Goal: Transaction & Acquisition: Subscribe to service/newsletter

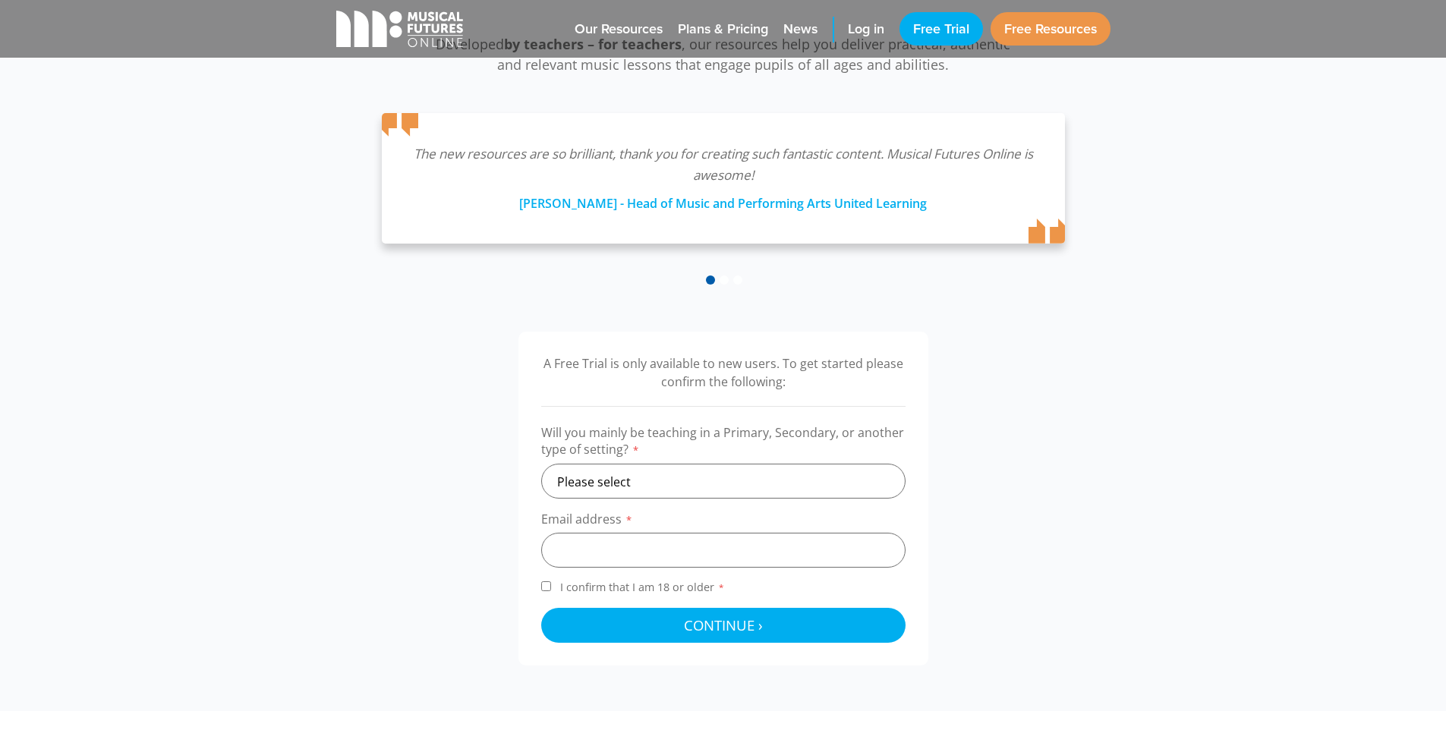
scroll to position [229, 0]
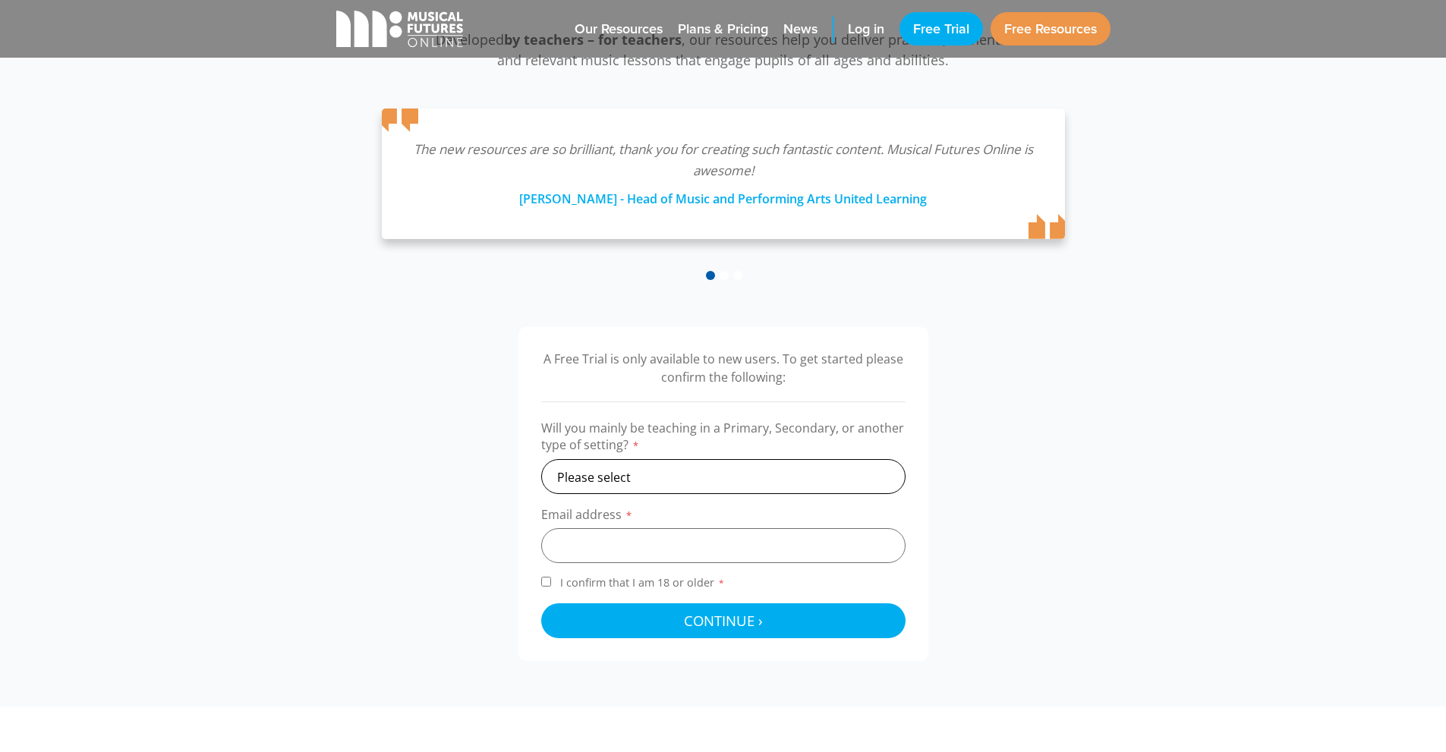
click at [656, 471] on select "Please select Primary Secondary Other" at bounding box center [723, 476] width 364 height 35
select select "primary"
click at [541, 459] on select "Please select Primary Secondary Other" at bounding box center [723, 476] width 364 height 35
click at [629, 539] on input "email" at bounding box center [723, 545] width 364 height 35
type input "[EMAIL_ADDRESS][DOMAIN_NAME]"
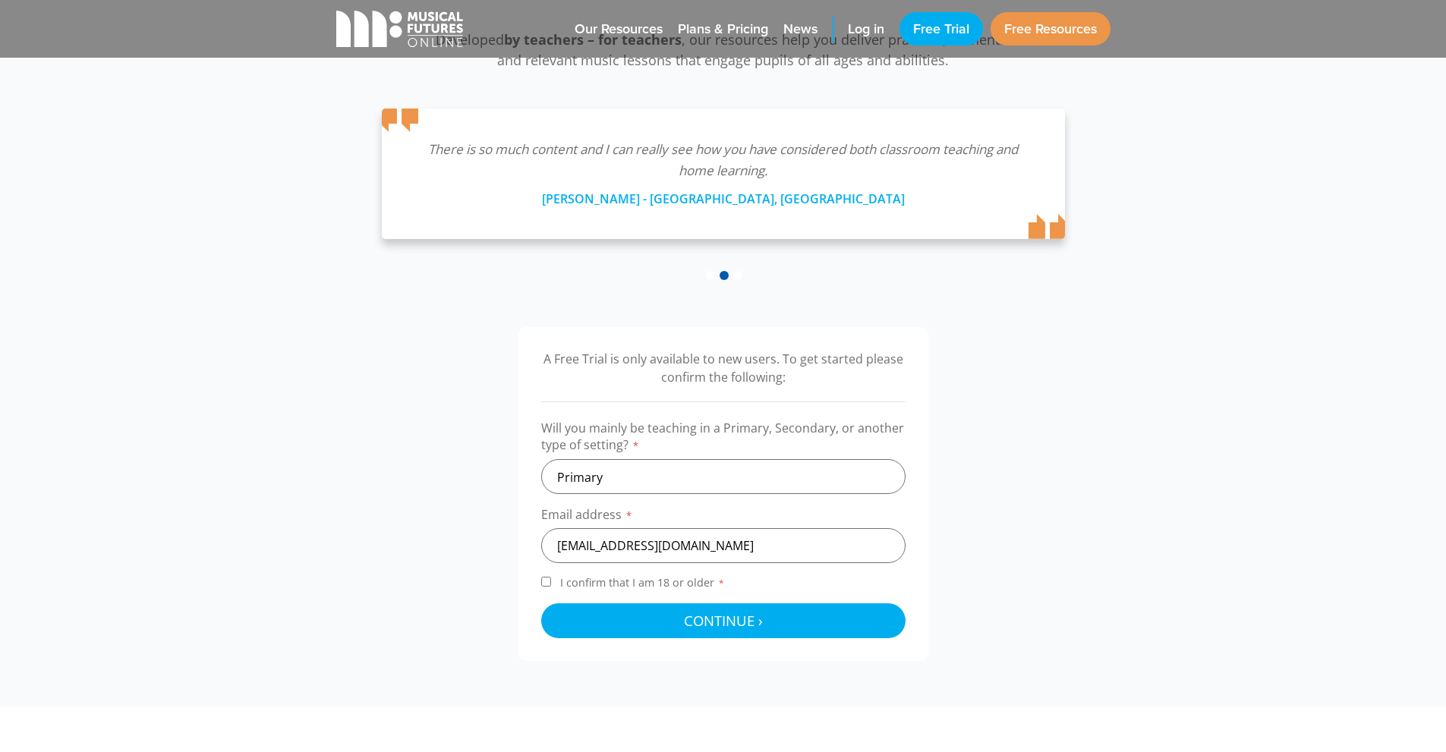
click at [624, 578] on span "I confirm that I am 18 or older *" at bounding box center [642, 582] width 171 height 14
click at [551, 578] on input "I confirm that I am 18 or older *" at bounding box center [546, 582] width 10 height 10
checkbox input "true"
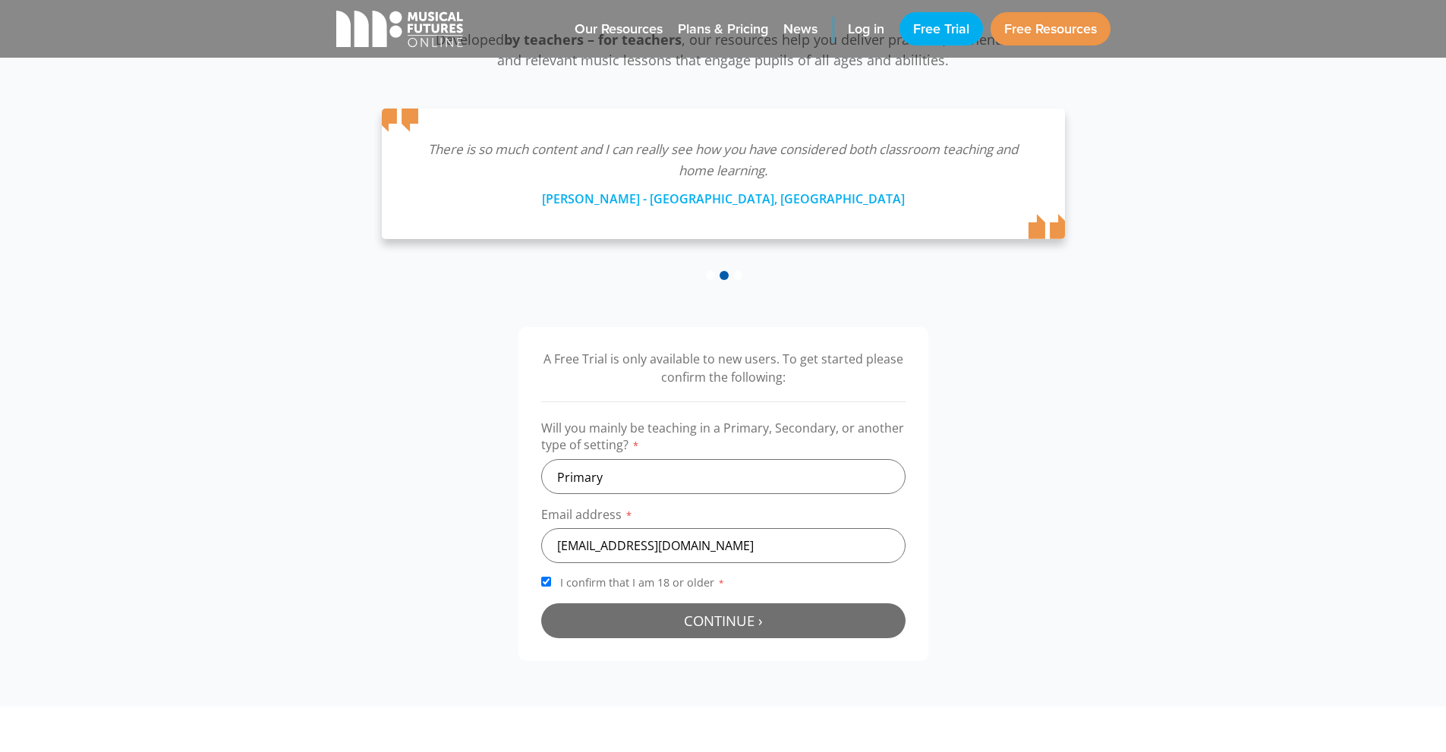
click at [713, 621] on span "Continue ›" at bounding box center [723, 620] width 79 height 19
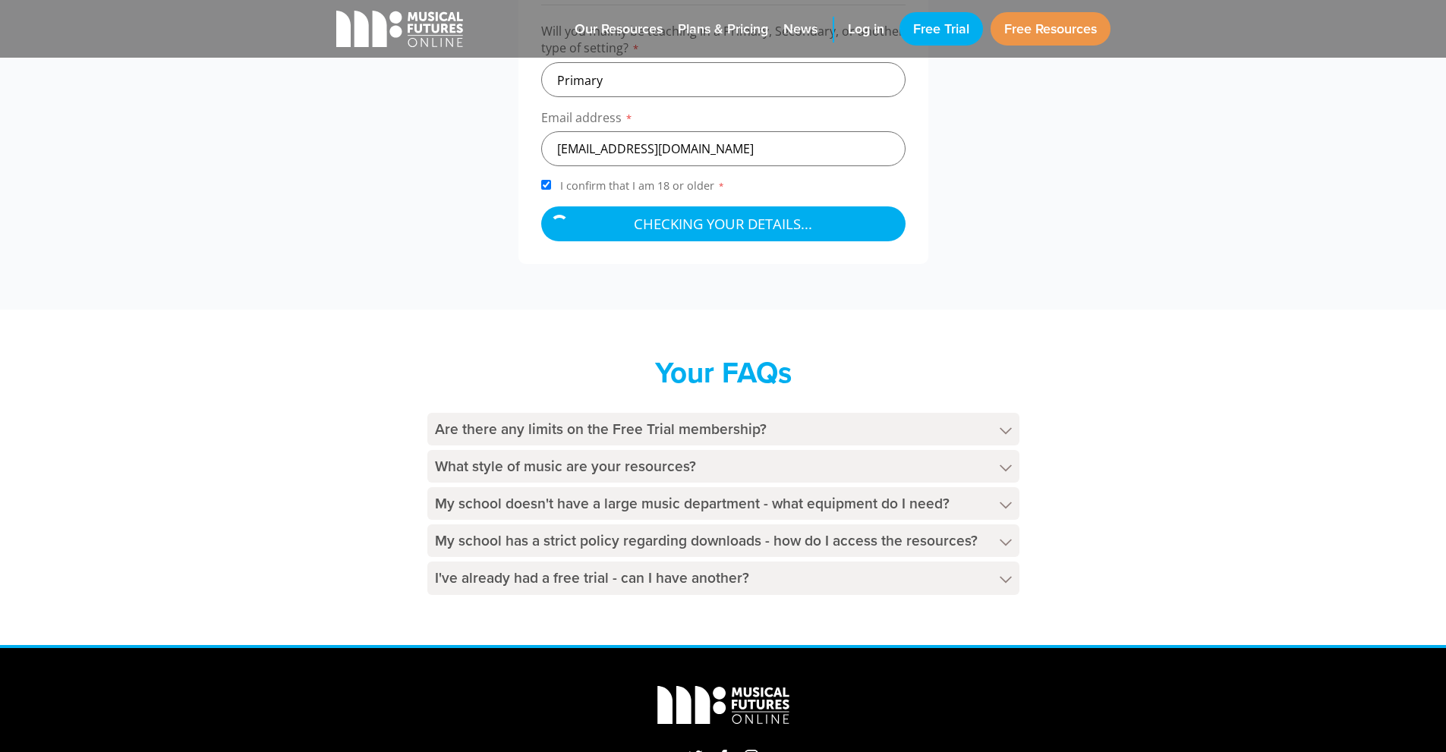
scroll to position [625, 0]
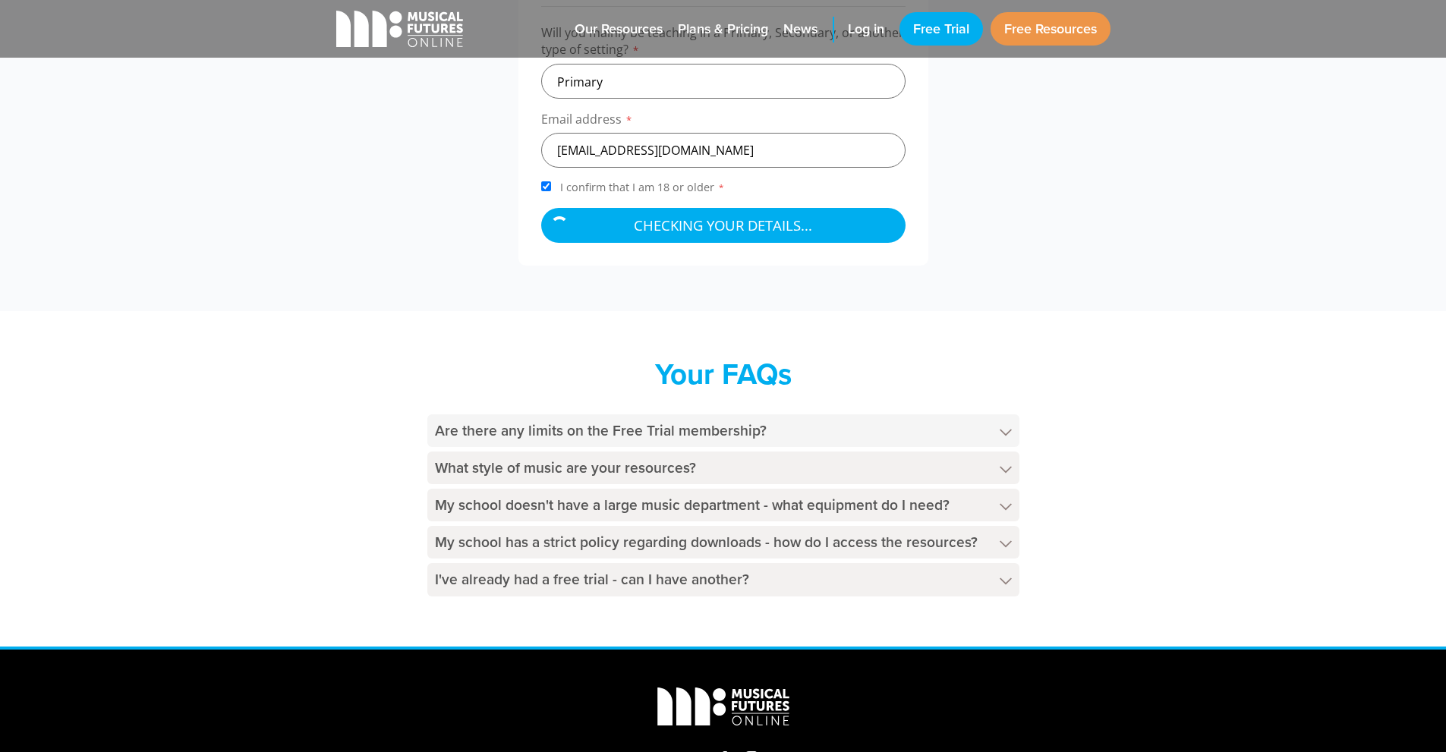
click at [508, 433] on h4 "Are there any limits on the Free Trial membership?" at bounding box center [723, 430] width 592 height 33
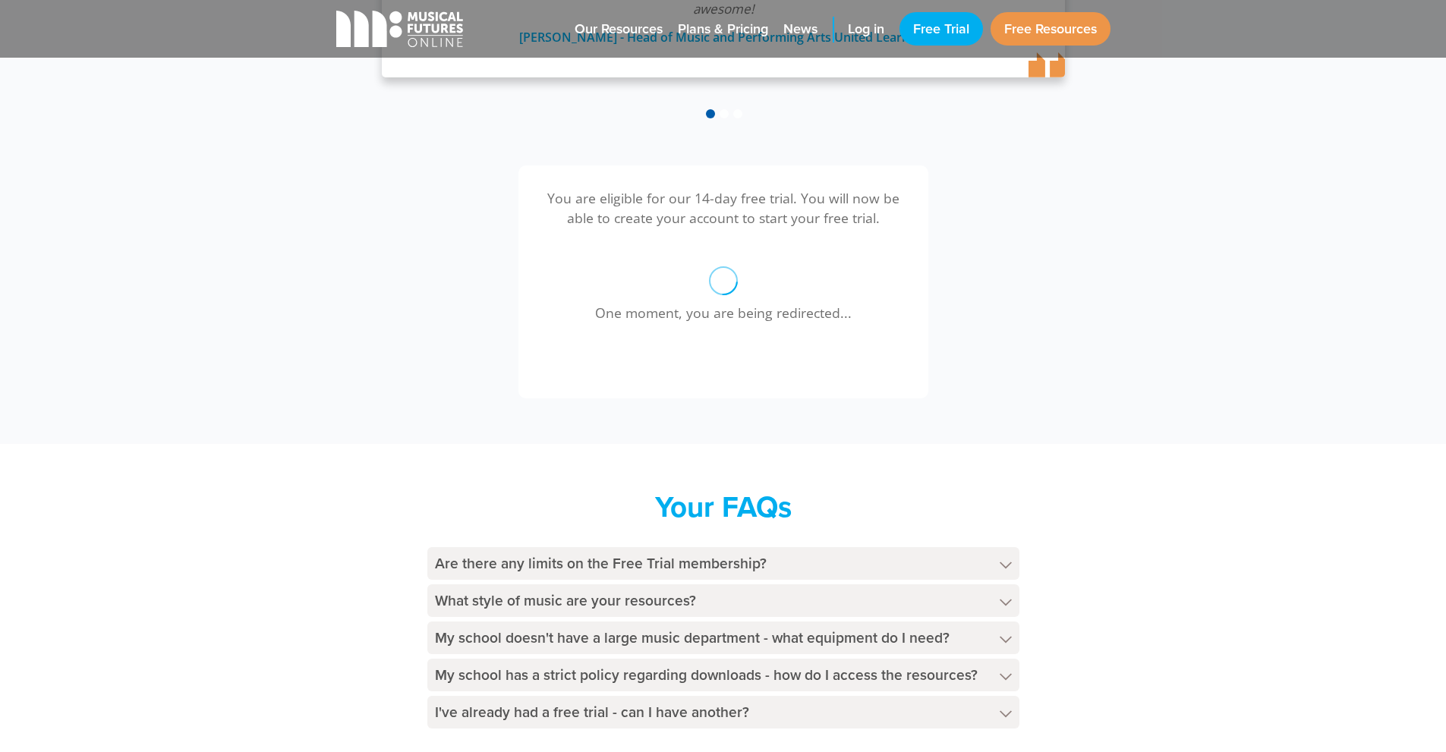
scroll to position [382, 0]
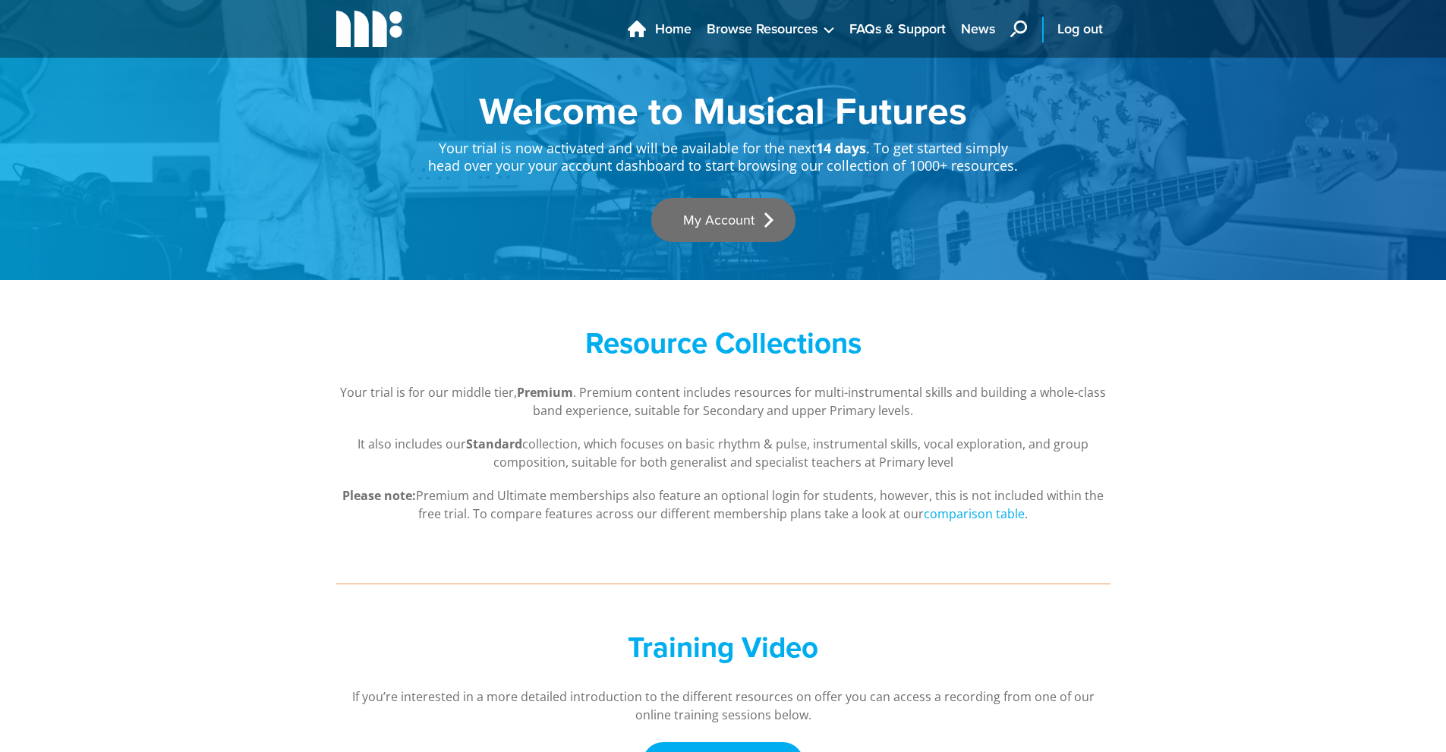
click at [728, 219] on link "My Account" at bounding box center [723, 220] width 144 height 44
